Goal: Find contact information: Find contact information

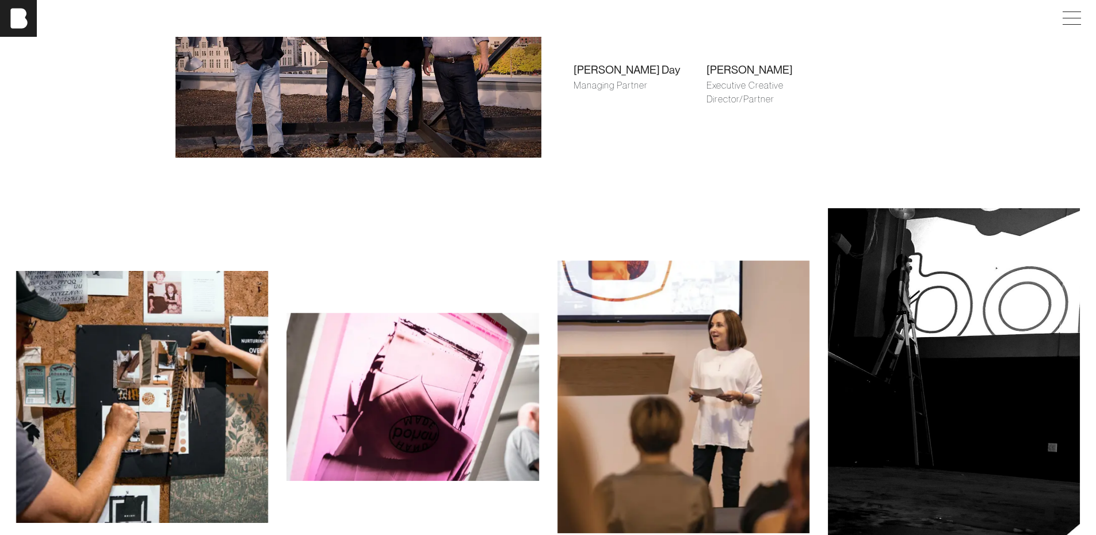
scroll to position [863, 0]
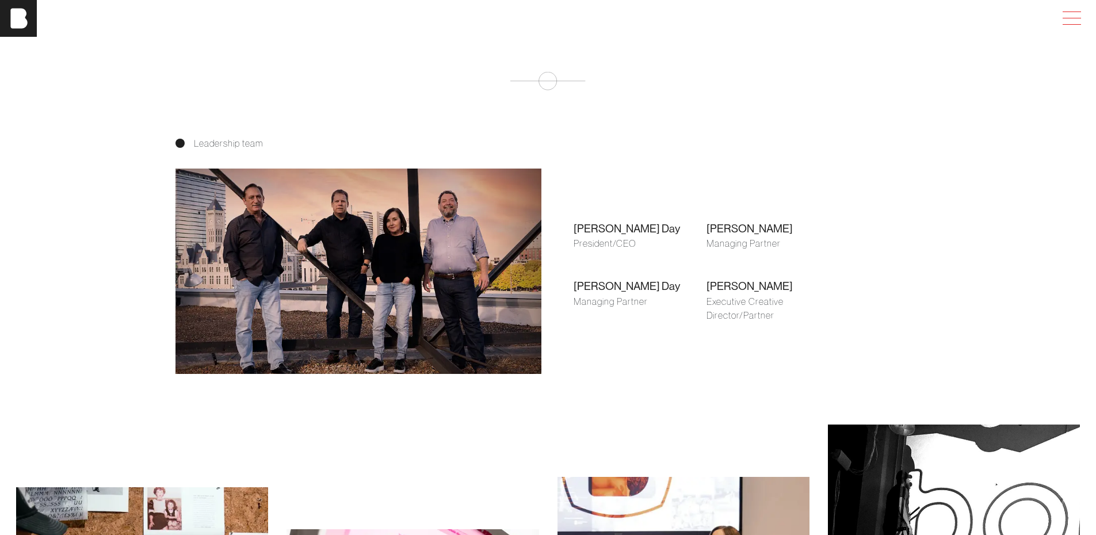
click at [1083, 17] on span at bounding box center [1069, 18] width 26 height 21
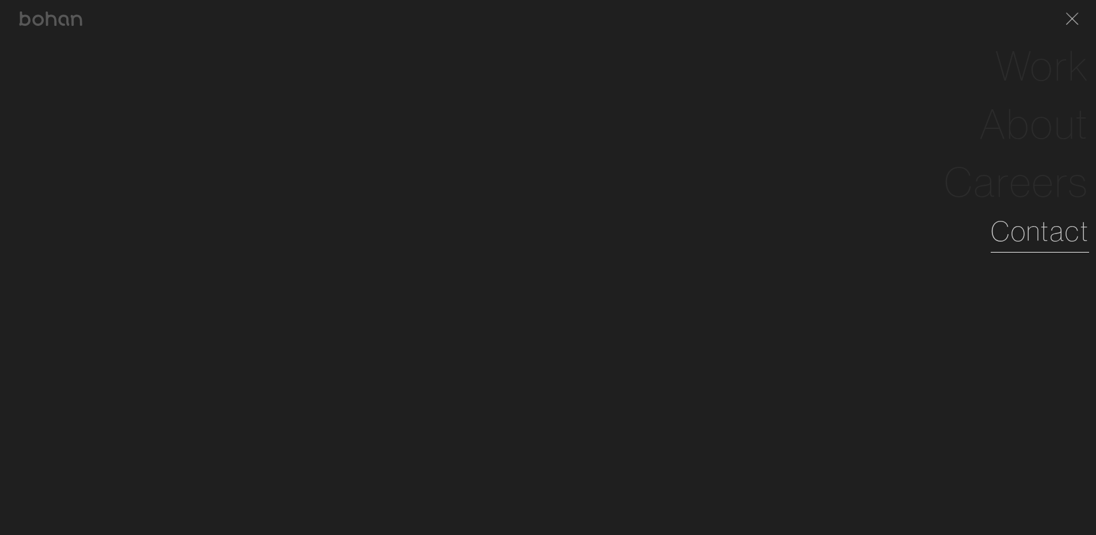
click at [1044, 230] on link "Contact" at bounding box center [1040, 231] width 98 height 41
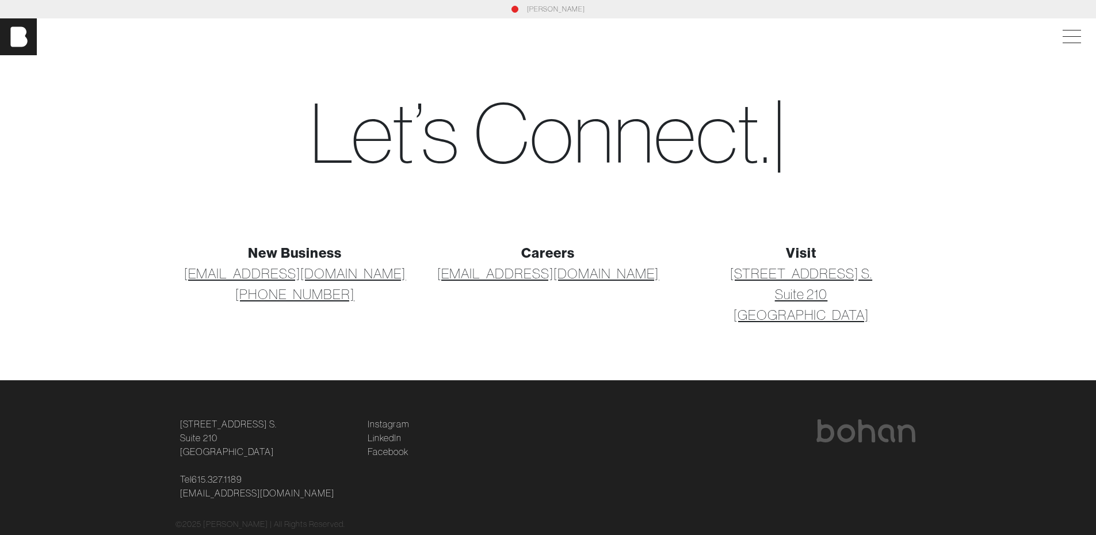
drag, startPoint x: 346, startPoint y: 297, endPoint x: 253, endPoint y: 294, distance: 92.7
click at [253, 294] on p "[EMAIL_ADDRESS][DOMAIN_NAME] [PHONE_NUMBER]" at bounding box center [294, 283] width 239 height 41
copy link "[PHONE_NUMBER]"
